Goal: Navigation & Orientation: Understand site structure

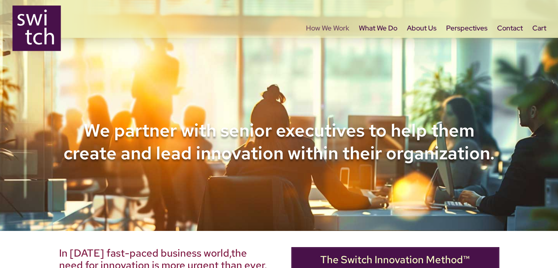
click at [325, 29] on link "How We Work" at bounding box center [327, 41] width 43 height 31
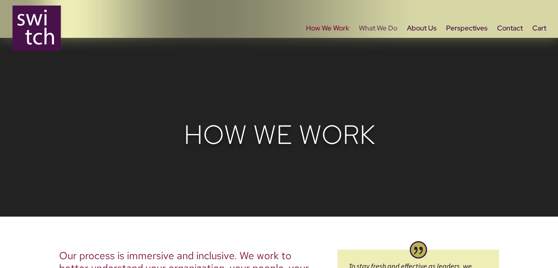
click at [376, 30] on link "What We Do" at bounding box center [378, 41] width 38 height 31
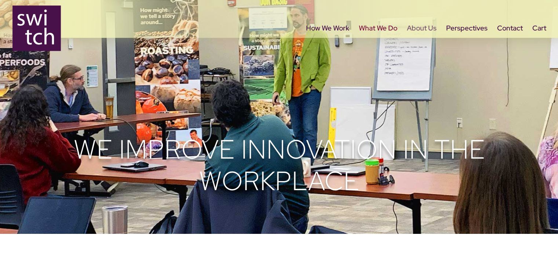
click at [415, 28] on link "About Us" at bounding box center [422, 41] width 30 height 31
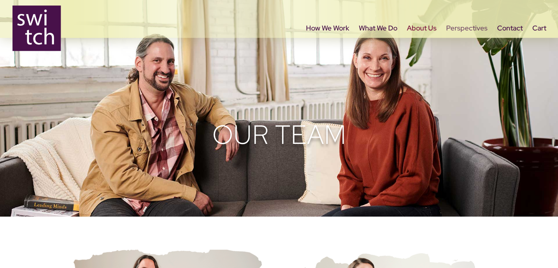
click at [456, 30] on link "Perspectives" at bounding box center [466, 41] width 41 height 31
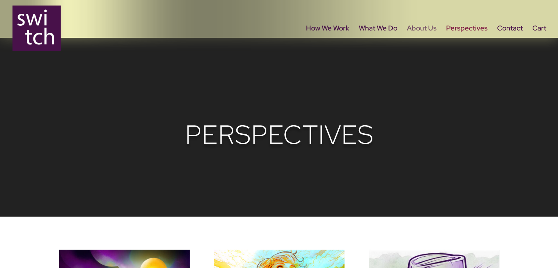
click at [414, 29] on link "About Us" at bounding box center [422, 41] width 30 height 31
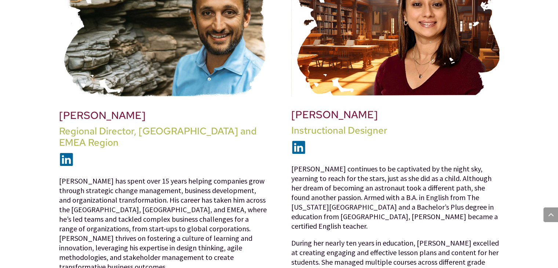
scroll to position [880, 0]
